Goal: Task Accomplishment & Management: Complete application form

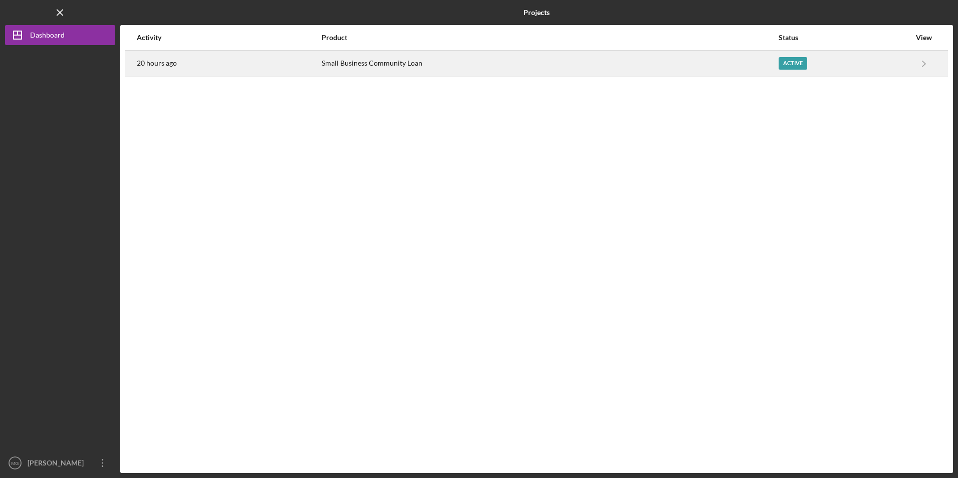
click at [250, 68] on div "20 hours ago" at bounding box center [229, 63] width 184 height 25
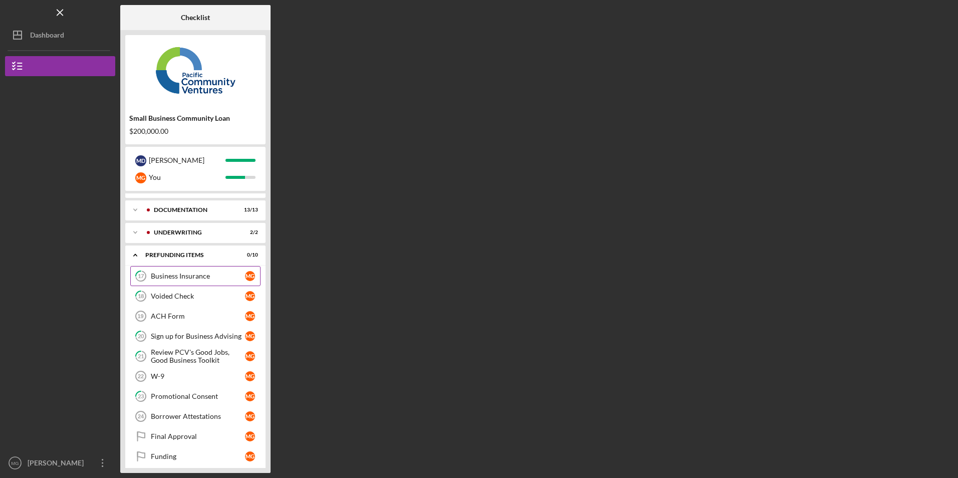
scroll to position [24, 0]
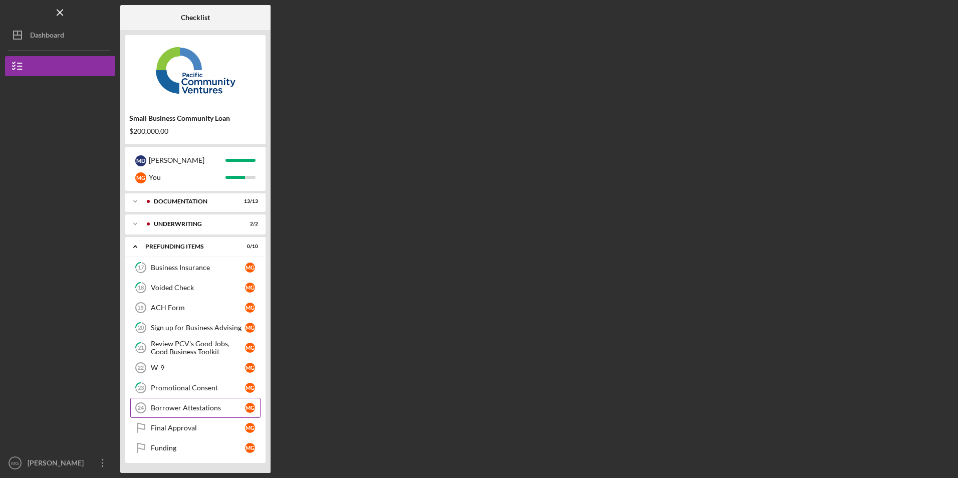
click at [183, 407] on div "Borrower Attestations" at bounding box center [198, 408] width 94 height 8
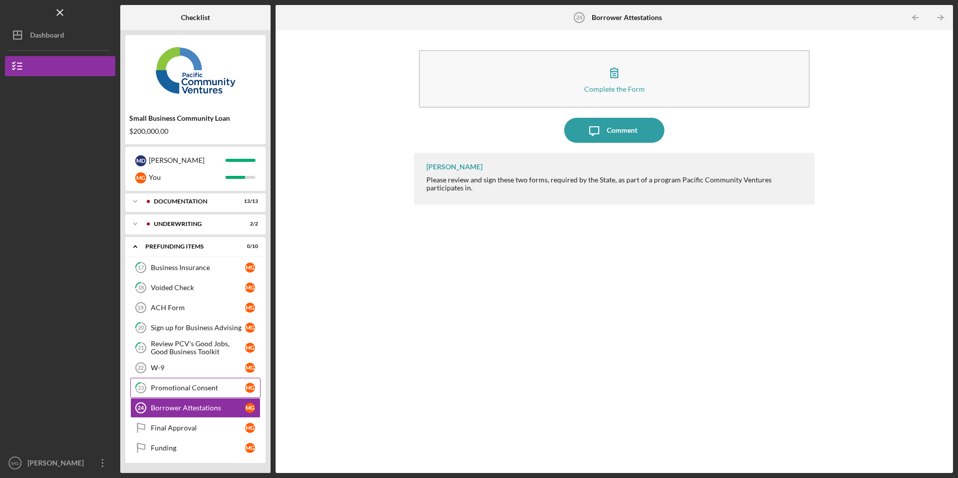
click at [172, 391] on div "Promotional Consent" at bounding box center [198, 388] width 94 height 8
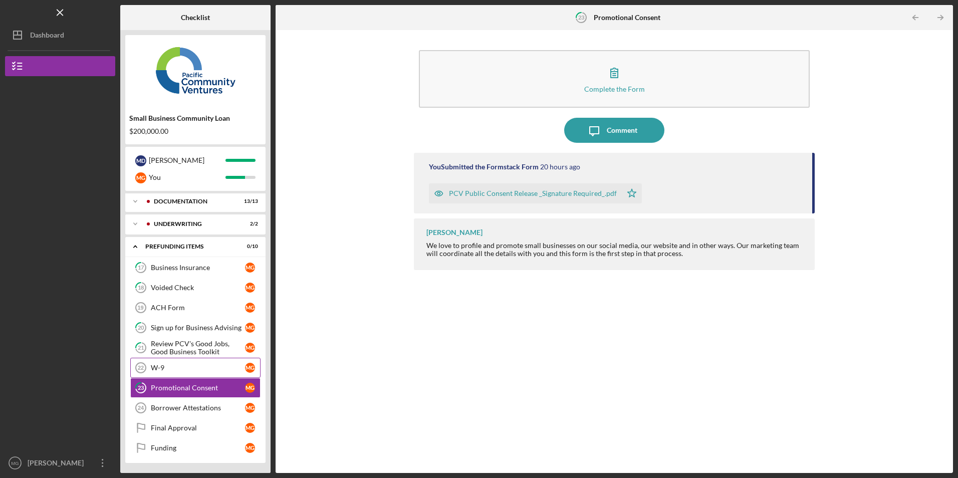
click at [169, 371] on div "W-9" at bounding box center [198, 368] width 94 height 8
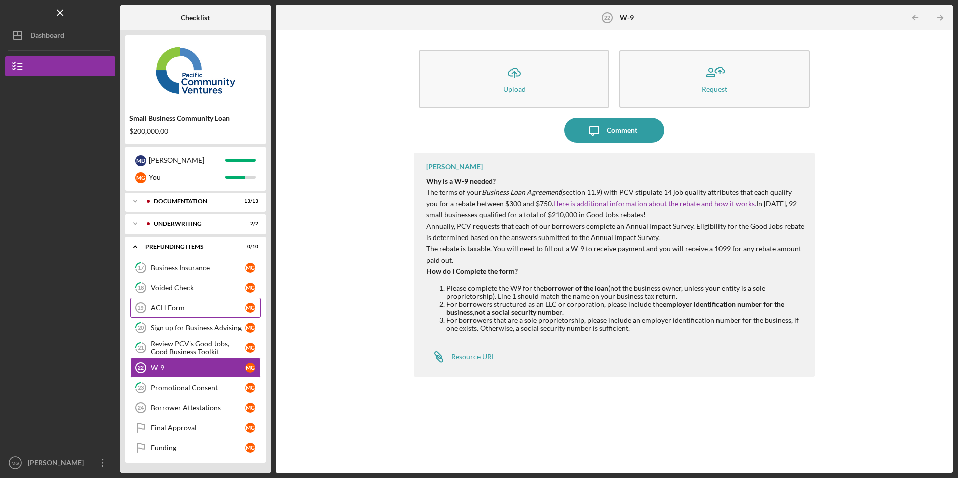
click at [169, 312] on link "ACH Form 19 ACH Form M G" at bounding box center [195, 308] width 130 height 20
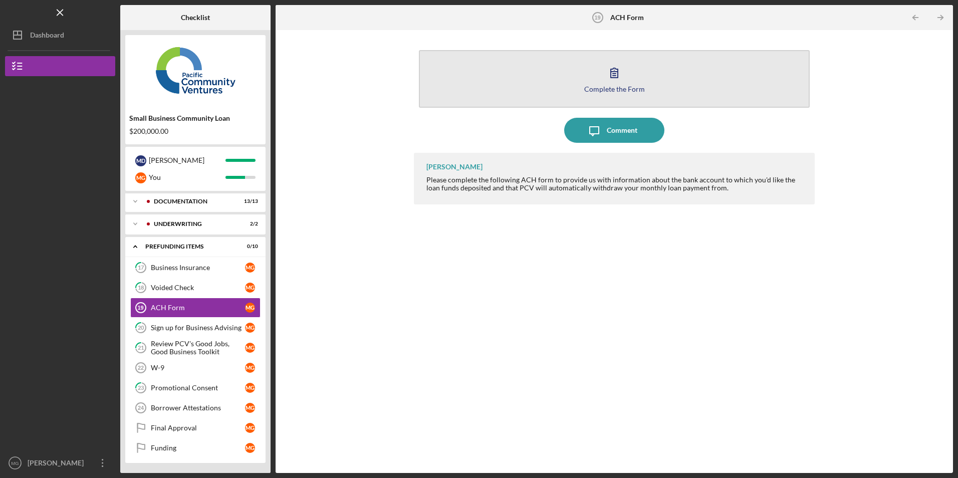
click at [518, 87] on button "Complete the Form Form" at bounding box center [614, 79] width 390 height 58
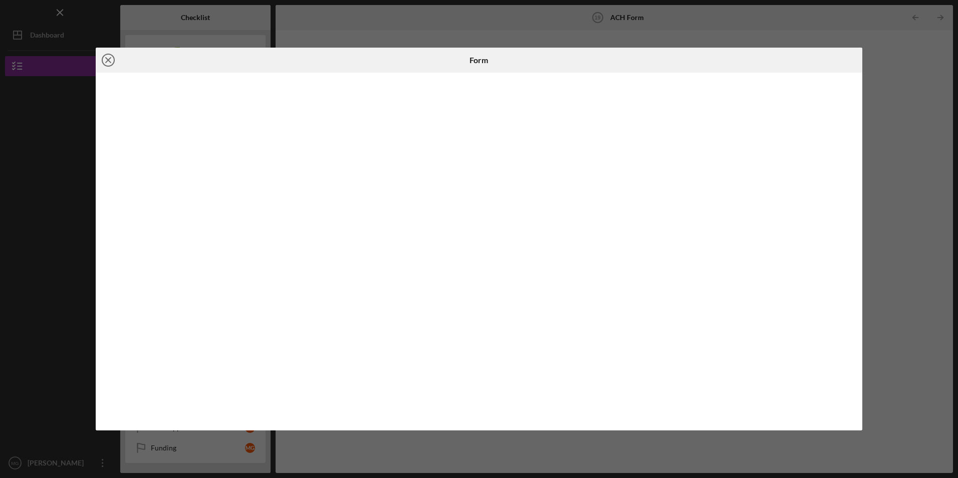
click at [105, 60] on icon "Icon/Close" at bounding box center [108, 60] width 25 height 25
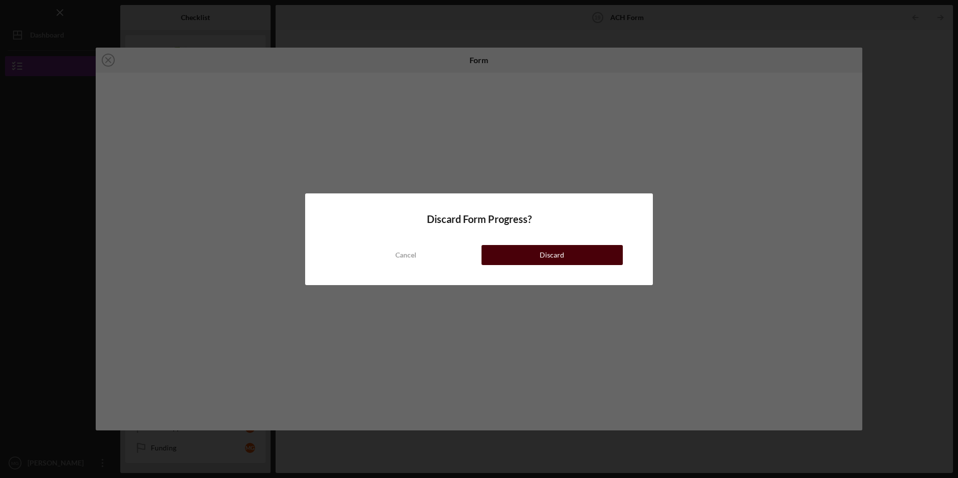
click at [532, 256] on button "Discard" at bounding box center [551, 255] width 141 height 20
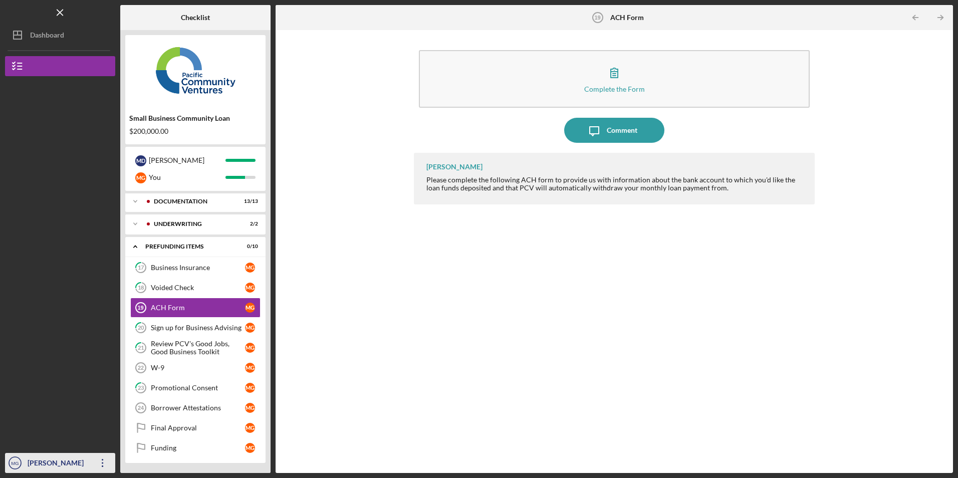
click at [107, 461] on icon "Icon/Overflow" at bounding box center [102, 462] width 25 height 25
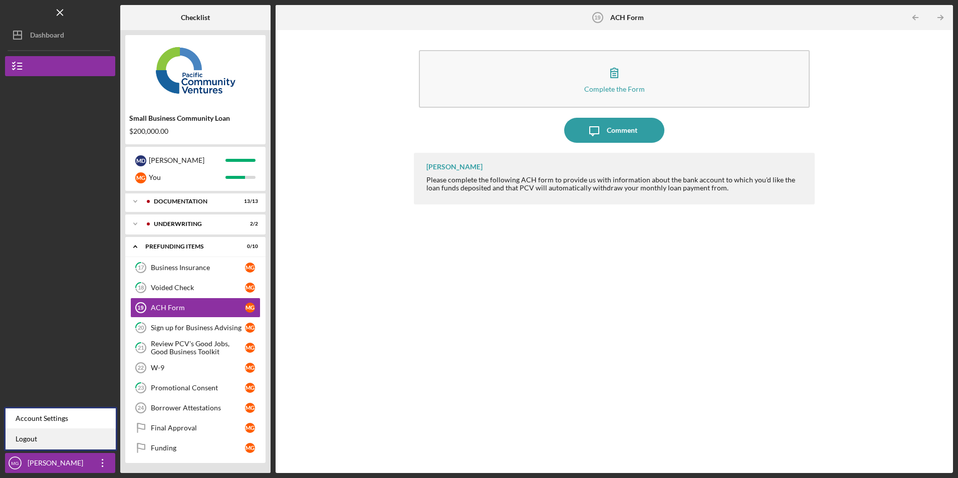
click at [88, 433] on link "Logout" at bounding box center [61, 439] width 110 height 21
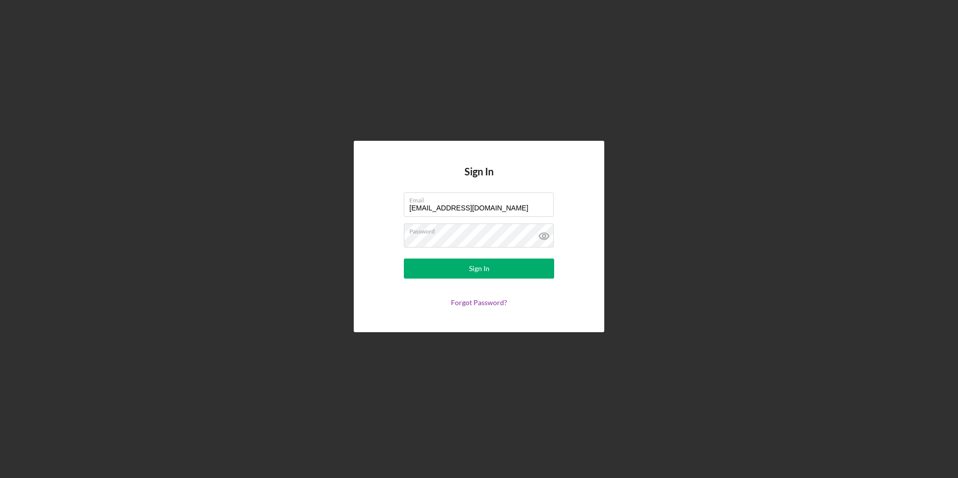
drag, startPoint x: 488, startPoint y: 209, endPoint x: 346, endPoint y: 197, distance: 142.8
click at [346, 197] on div "Sign In Email [EMAIL_ADDRESS][DOMAIN_NAME] Password Sign In Forgot Password?" at bounding box center [479, 236] width 948 height 473
type input "[EMAIL_ADDRESS][DOMAIN_NAME]"
click at [439, 263] on button "Sign In" at bounding box center [479, 269] width 150 height 20
